Goal: Information Seeking & Learning: Learn about a topic

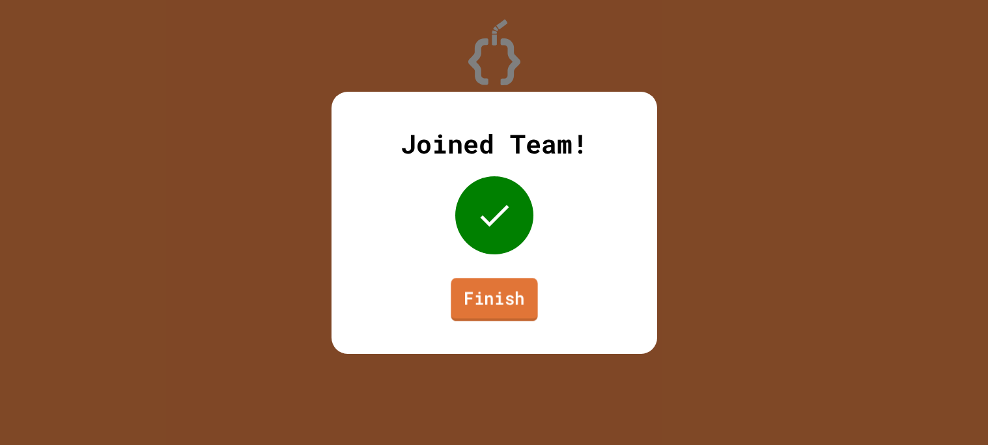
click at [491, 291] on link "Finish" at bounding box center [494, 299] width 87 height 43
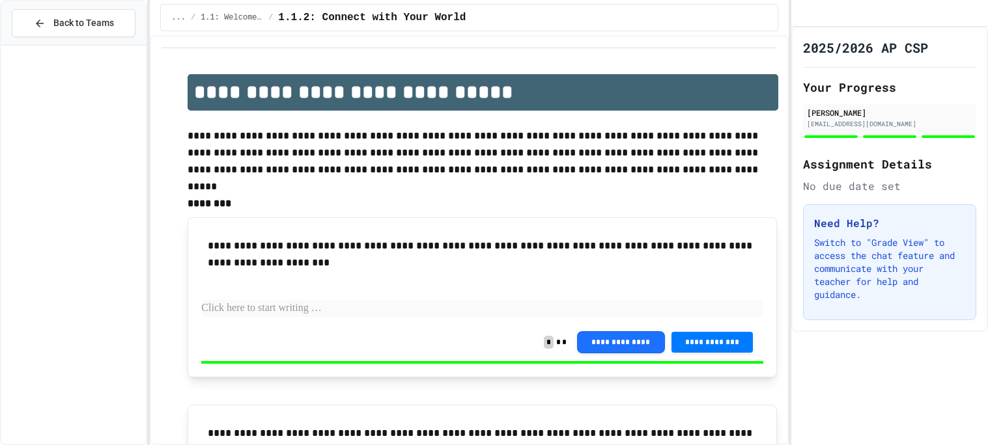
scroll to position [2548, 0]
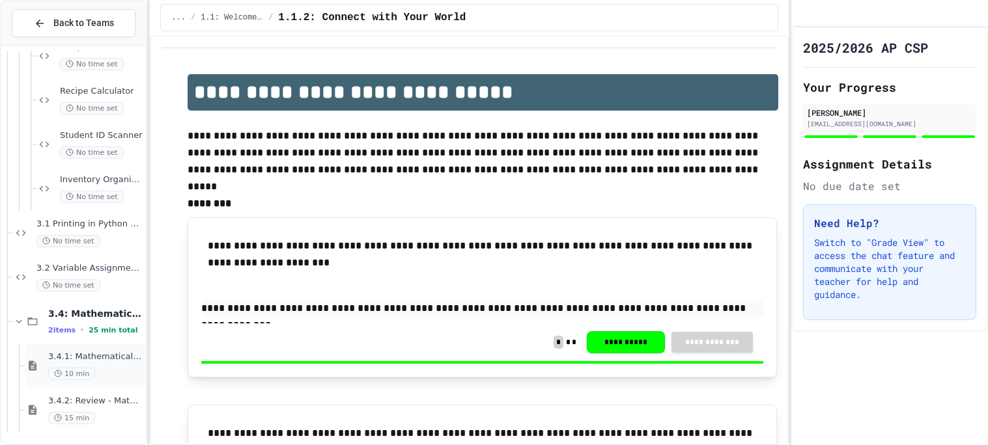
click at [109, 365] on div "3.4.1: Mathematical Operators 10 min" at bounding box center [95, 366] width 95 height 29
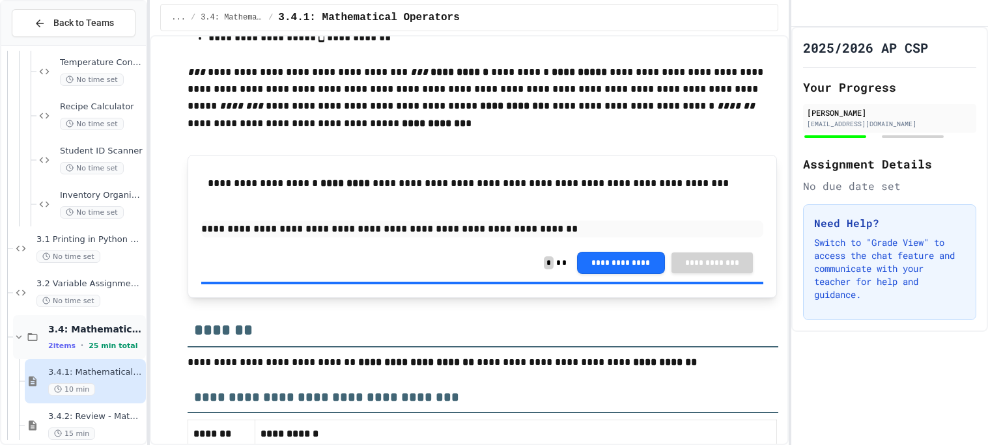
scroll to position [2548, 0]
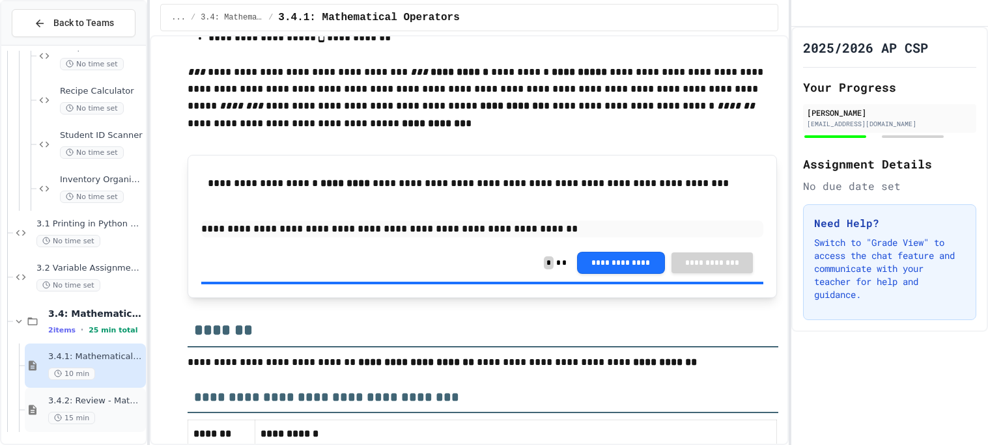
click at [66, 407] on div "3.4.2: Review - Mathematical Operators 15 min" at bounding box center [95, 410] width 95 height 29
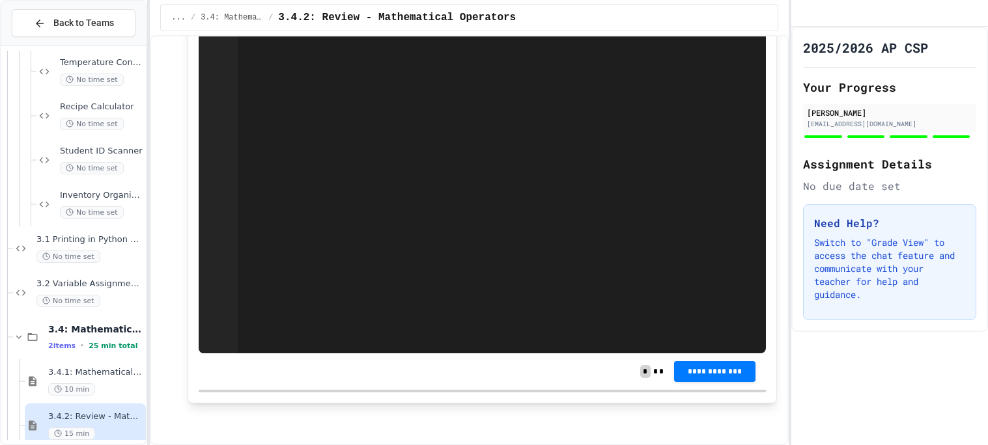
scroll to position [2318, 0]
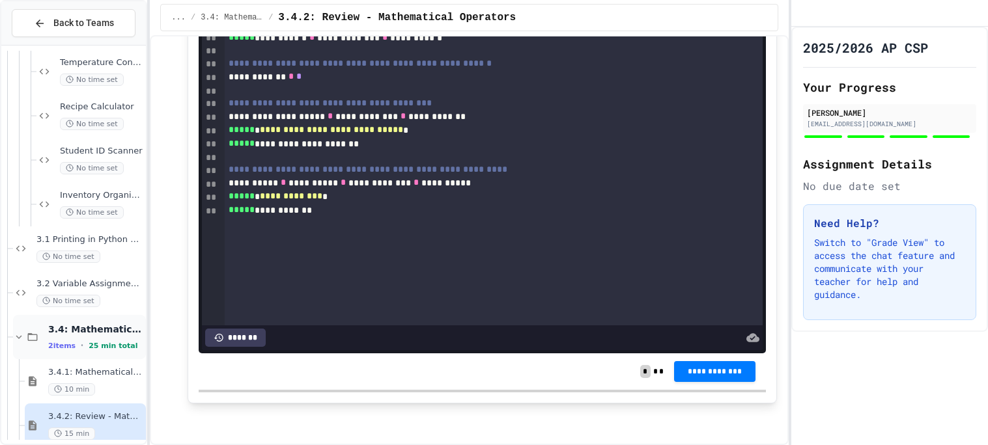
click at [63, 343] on span "2 items" at bounding box center [61, 346] width 27 height 8
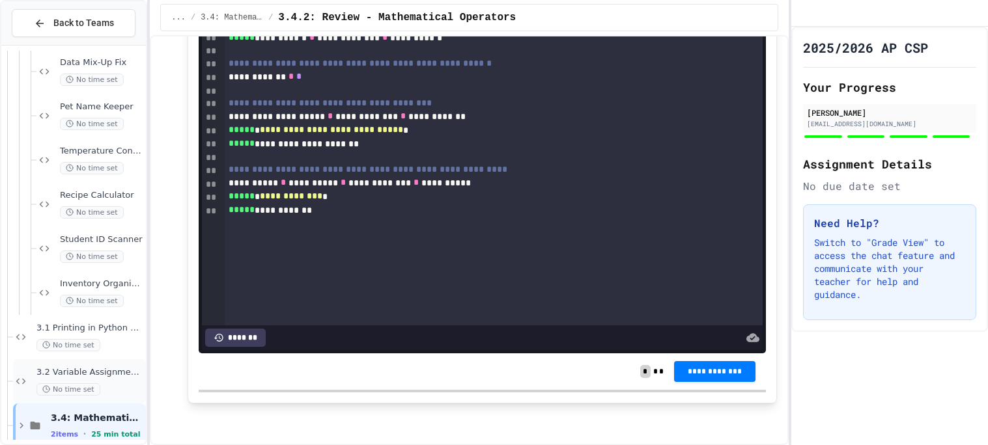
click at [86, 376] on span "3.2 Variable Assignment & Type Boss Fight" at bounding box center [89, 372] width 107 height 11
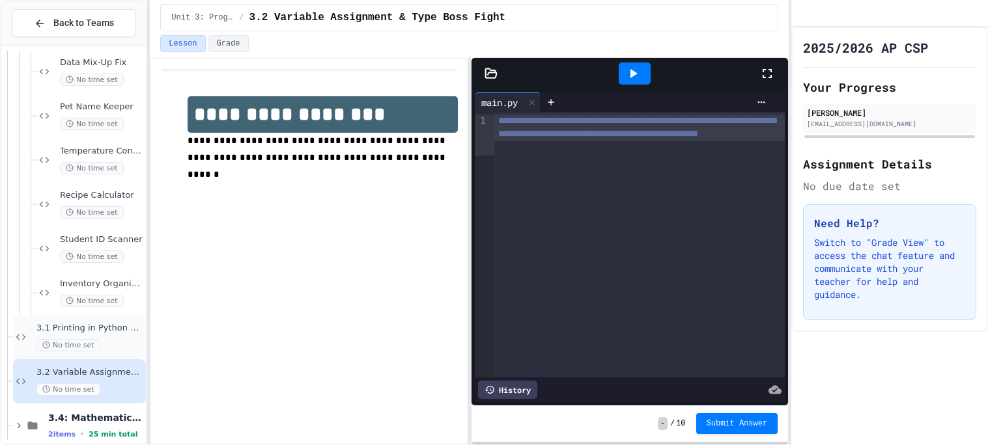
click at [110, 341] on div "No time set" at bounding box center [89, 345] width 107 height 12
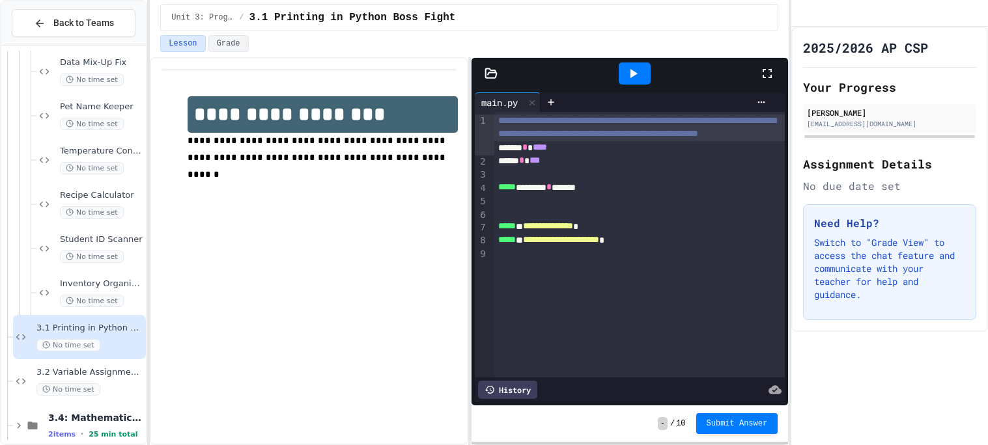
click at [694, 266] on div "**********" at bounding box center [639, 245] width 290 height 266
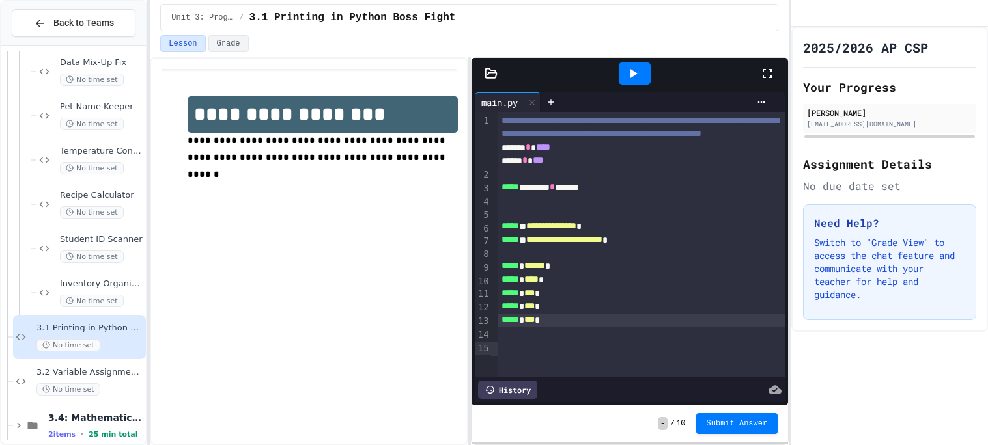
click at [638, 74] on icon at bounding box center [633, 74] width 16 height 16
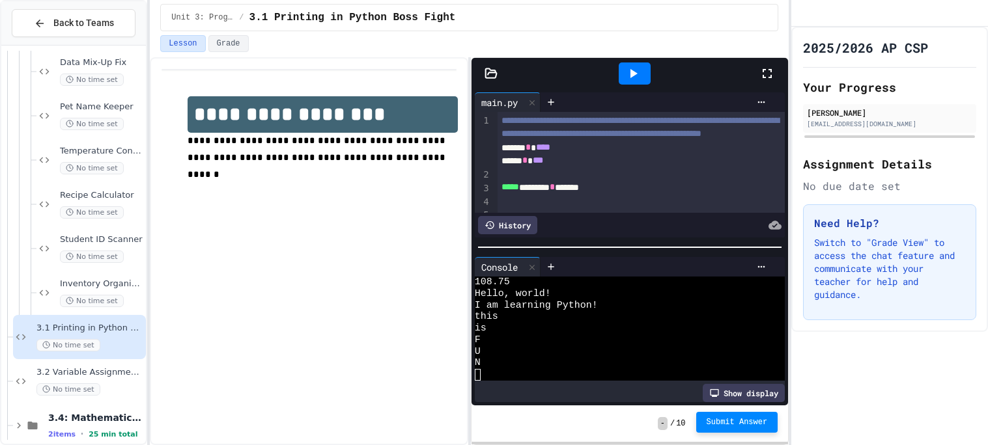
click at [722, 419] on span "Submit Answer" at bounding box center [736, 422] width 61 height 10
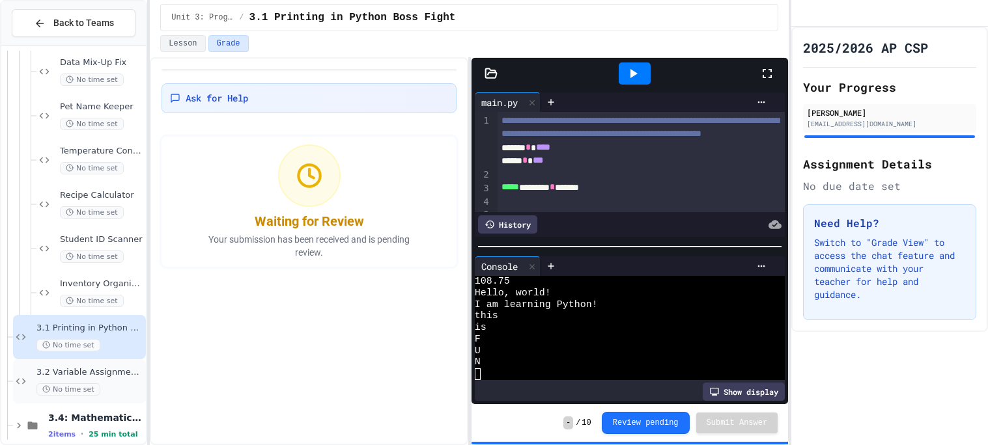
click at [94, 377] on span "3.2 Variable Assignment & Type Boss Fight" at bounding box center [89, 372] width 107 height 11
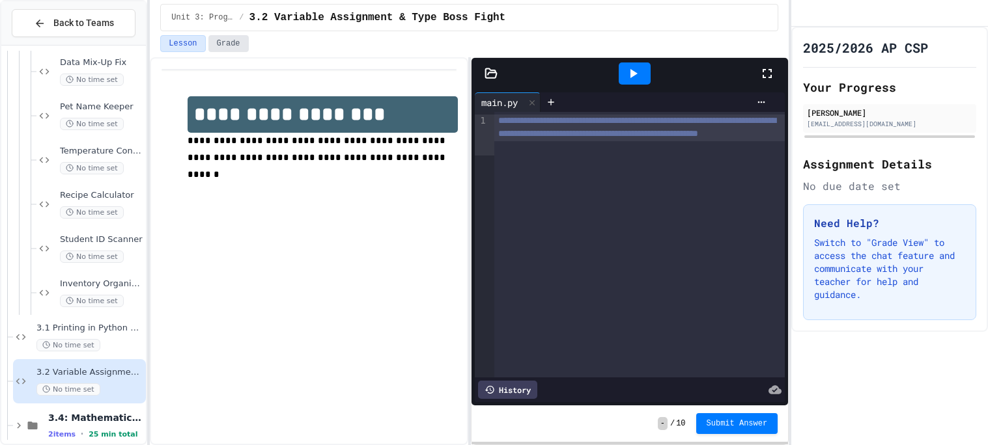
click at [235, 40] on button "Grade" at bounding box center [228, 43] width 40 height 17
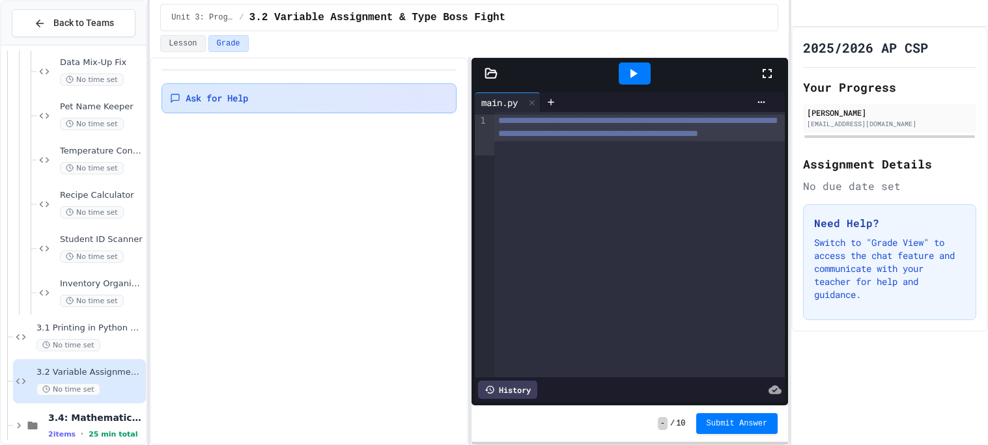
click at [261, 107] on div "Ask for Help" at bounding box center [308, 98] width 294 height 30
